Goal: Information Seeking & Learning: Compare options

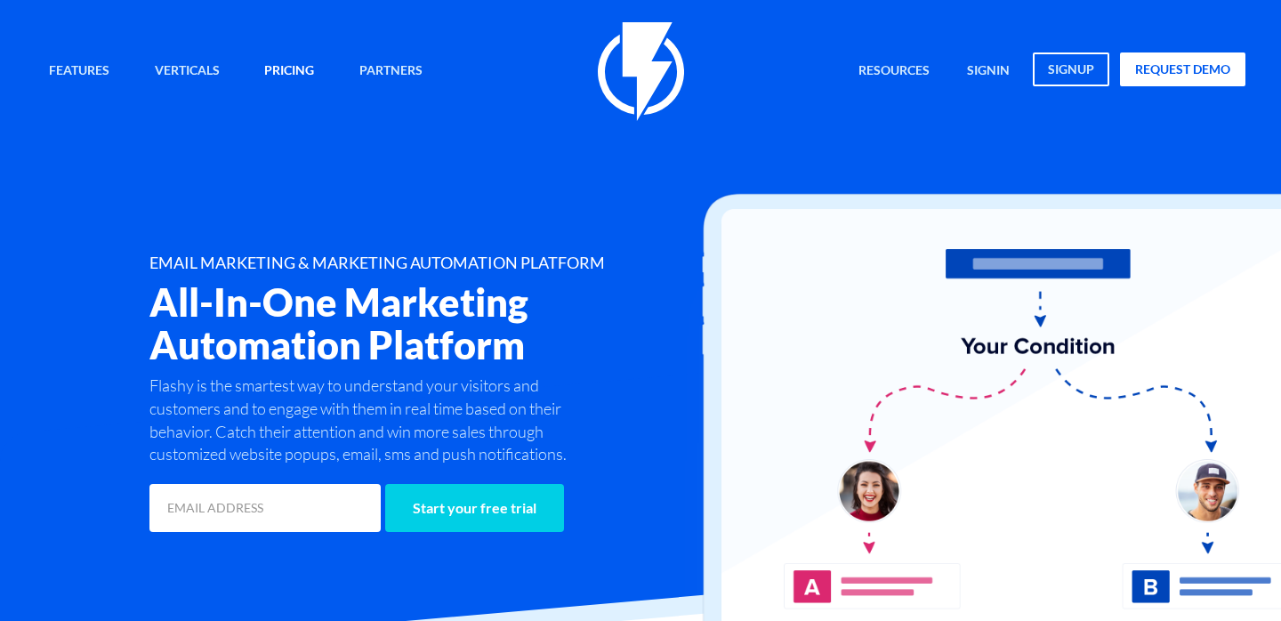
click at [287, 66] on link "Pricing" at bounding box center [289, 72] width 77 height 38
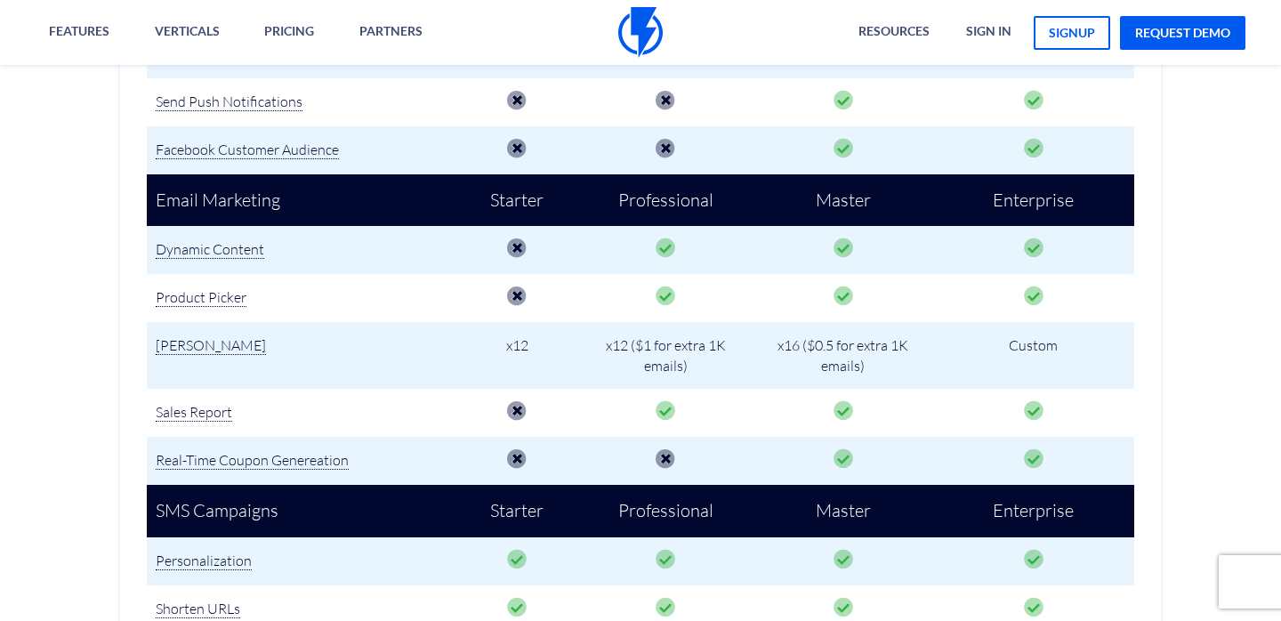
scroll to position [1497, 0]
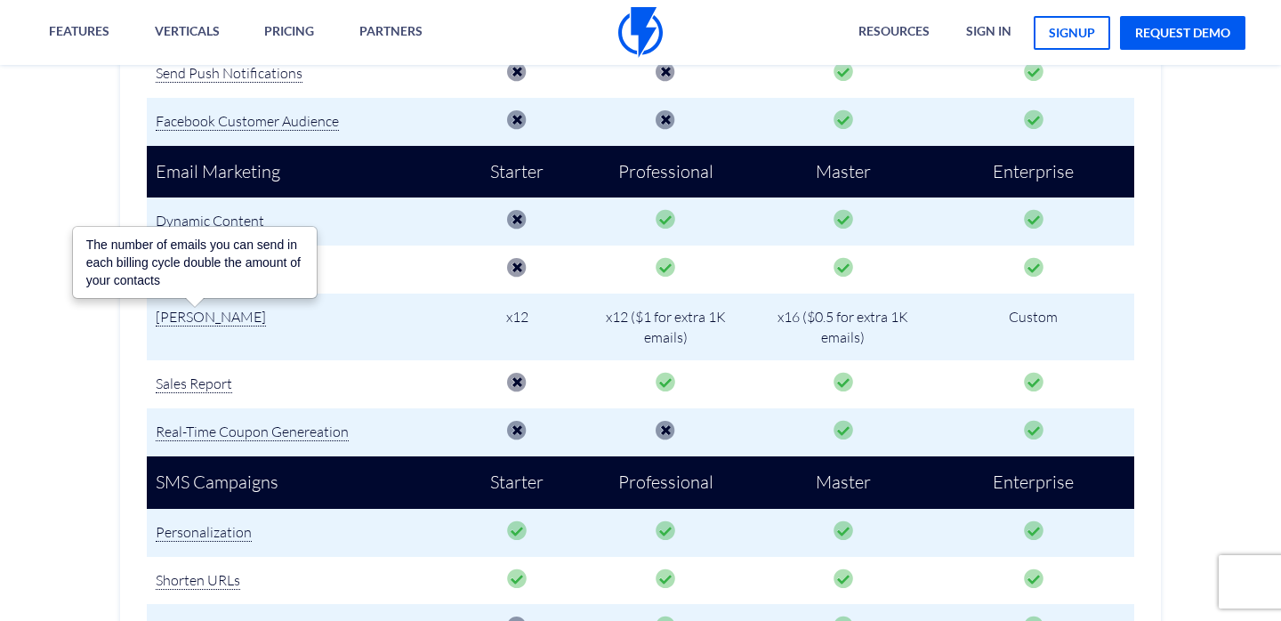
click at [230, 314] on span "[PERSON_NAME]" at bounding box center [211, 317] width 110 height 19
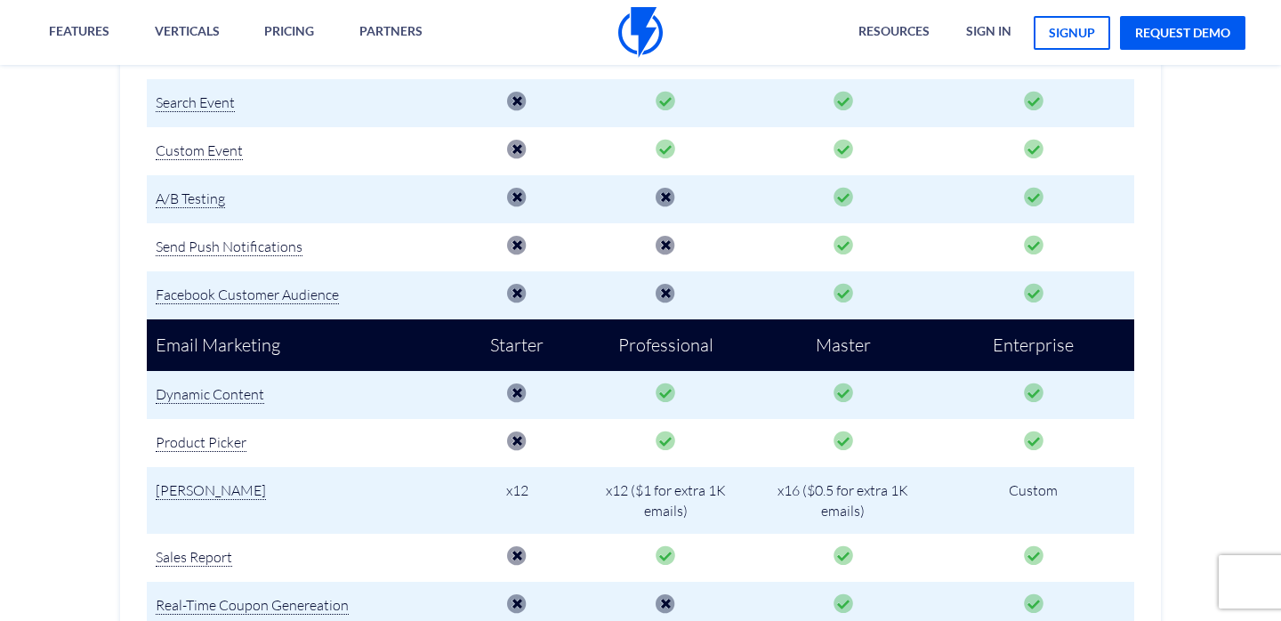
scroll to position [1326, 0]
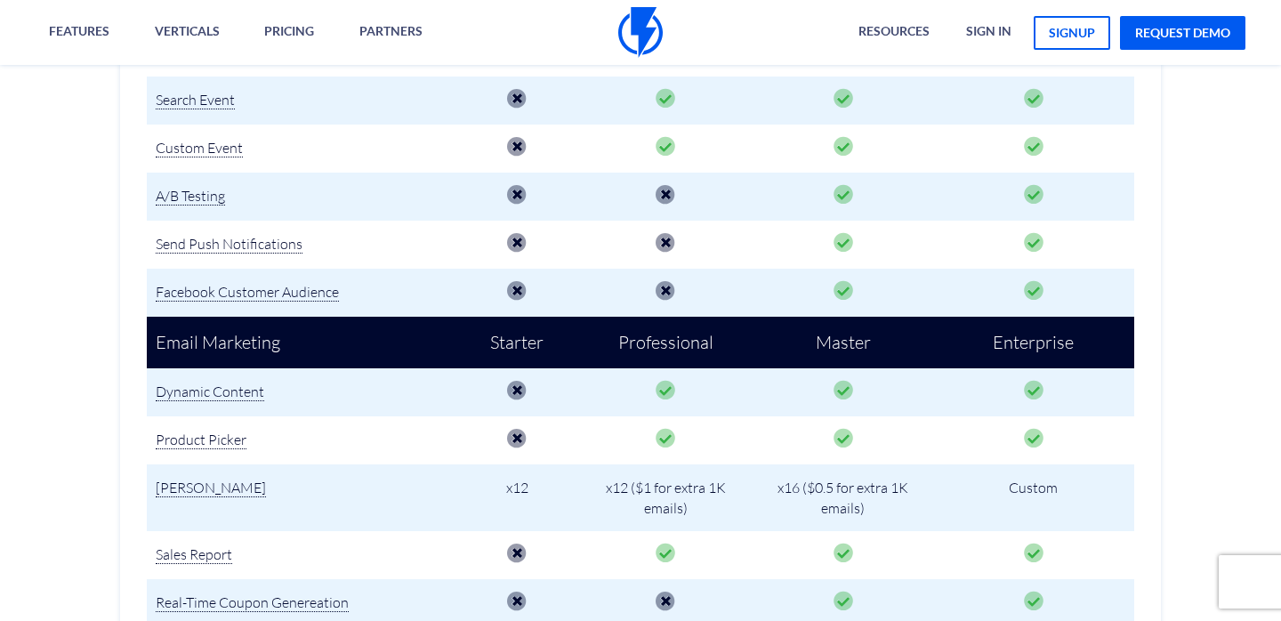
click at [387, 347] on td "Email Marketing" at bounding box center [301, 343] width 309 height 53
click at [513, 487] on td "x12" at bounding box center [517, 499] width 123 height 68
drag, startPoint x: 601, startPoint y: 484, endPoint x: 714, endPoint y: 501, distance: 114.3
click at [714, 501] on td "x12 ($1 for extra 1K emails)" at bounding box center [665, 499] width 174 height 68
copy td "x12 ($1 for extra 1K emails)"
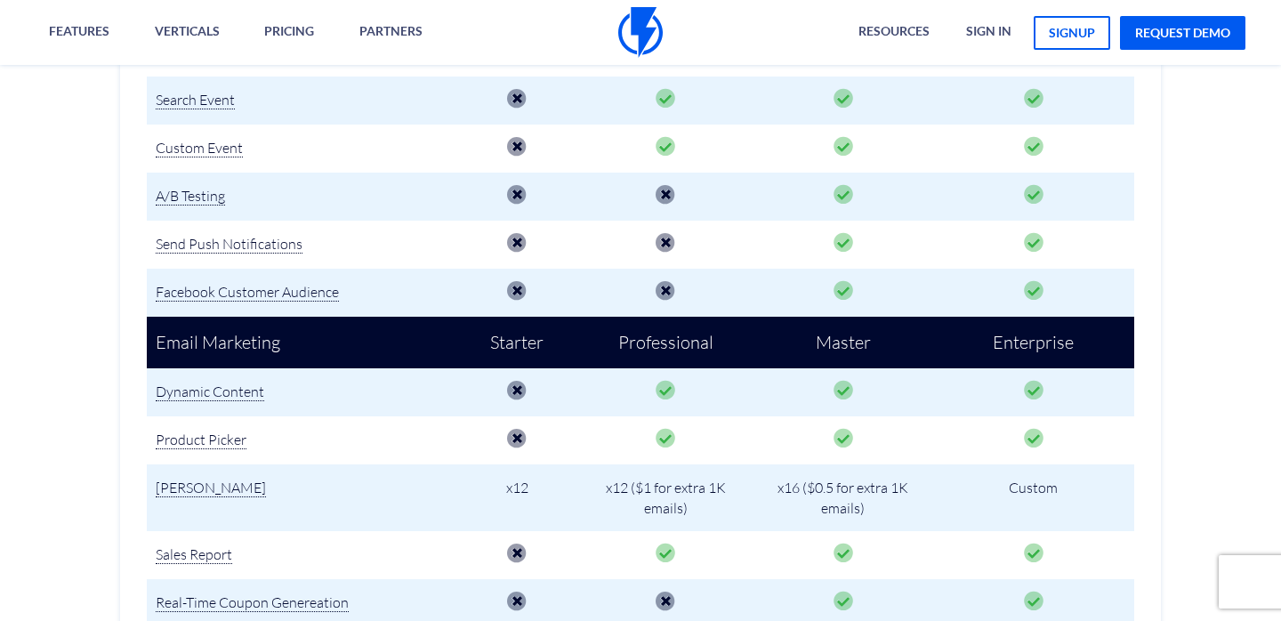
drag, startPoint x: 777, startPoint y: 484, endPoint x: 881, endPoint y: 504, distance: 105.9
click at [882, 506] on td "x16 ($0.5 for extra 1K emails)" at bounding box center [844, 499] width 180 height 68
copy td "x16 ($0.5 for extra 1K emails)"
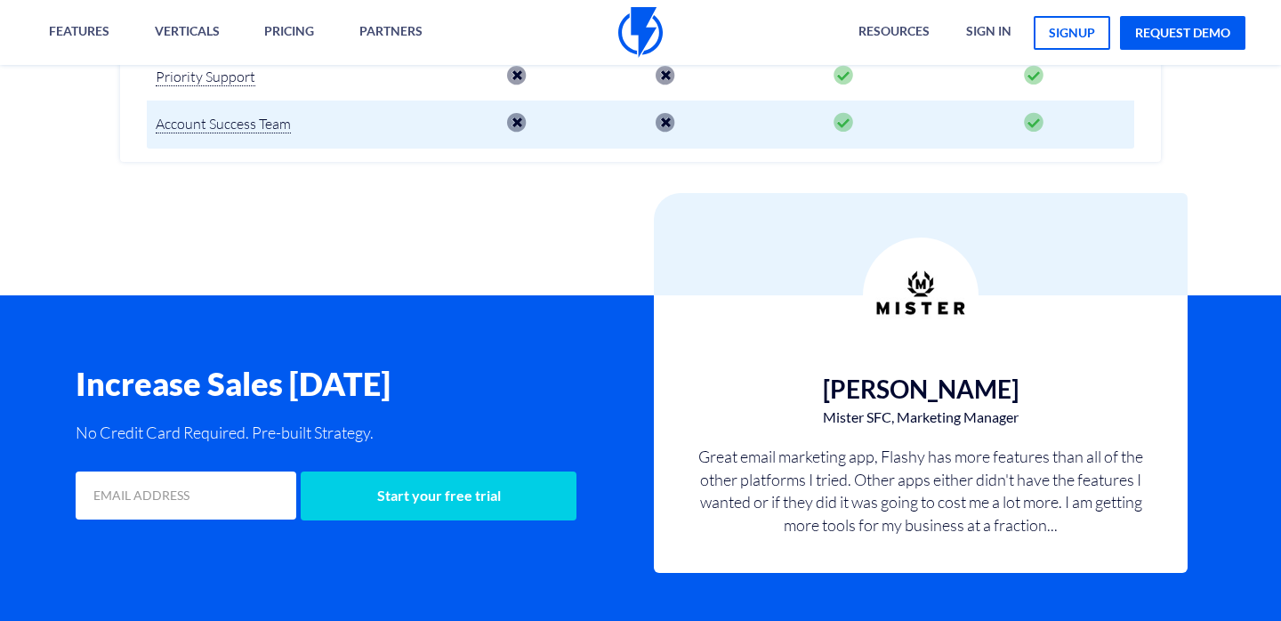
scroll to position [3580, 0]
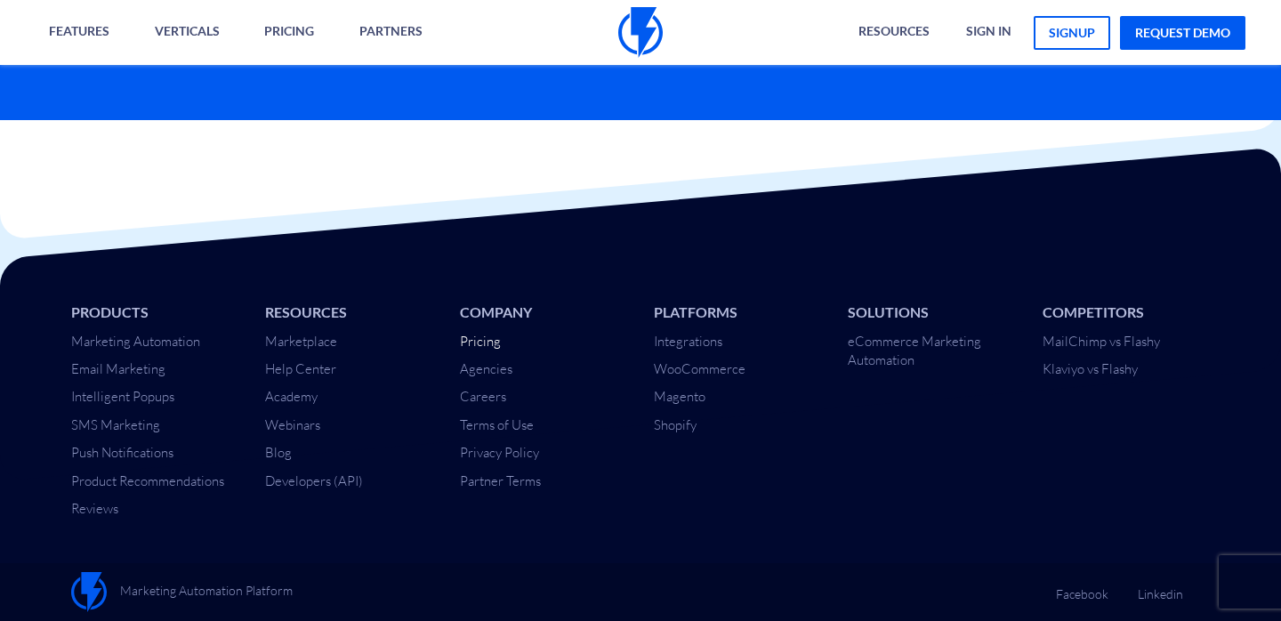
click at [495, 343] on link "Pricing" at bounding box center [480, 341] width 41 height 17
